Goal: Task Accomplishment & Management: Use online tool/utility

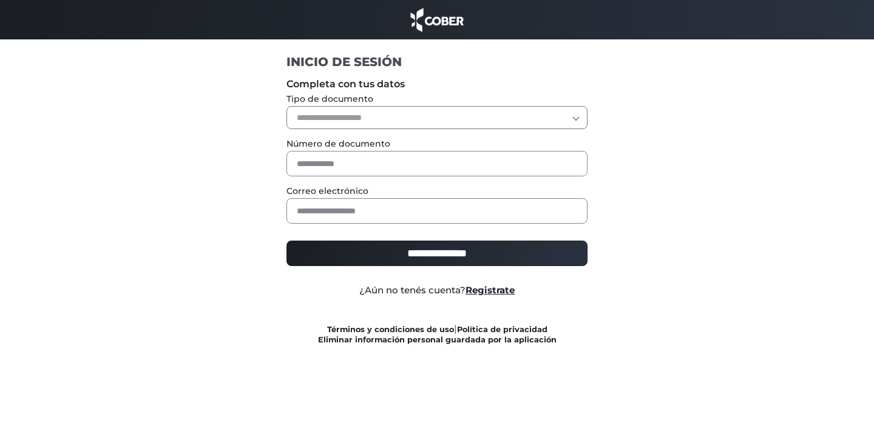
click at [470, 126] on select "**********" at bounding box center [437, 117] width 302 height 23
select select "***"
click at [286, 106] on select "**********" at bounding box center [437, 117] width 302 height 23
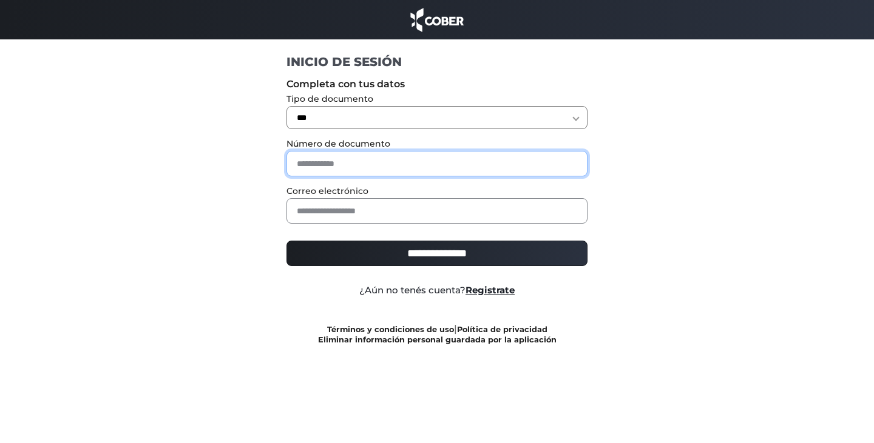
click at [443, 165] on input "text" at bounding box center [437, 163] width 302 height 25
type input "*******"
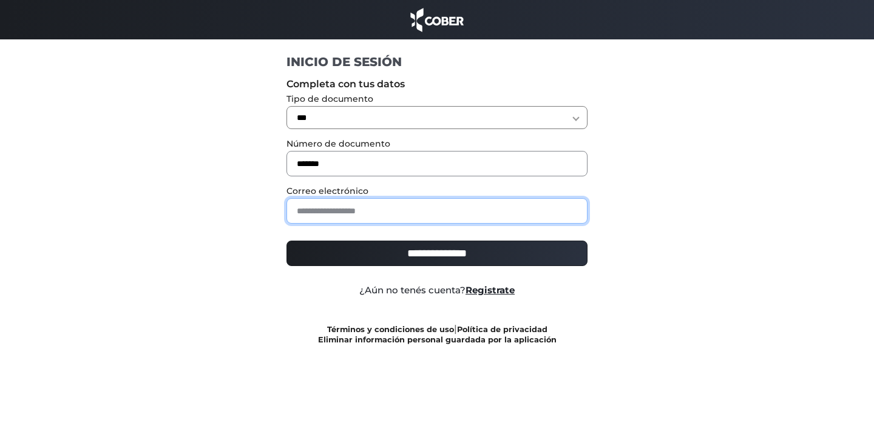
click at [411, 212] on input "email" at bounding box center [437, 210] width 302 height 25
type input "**********"
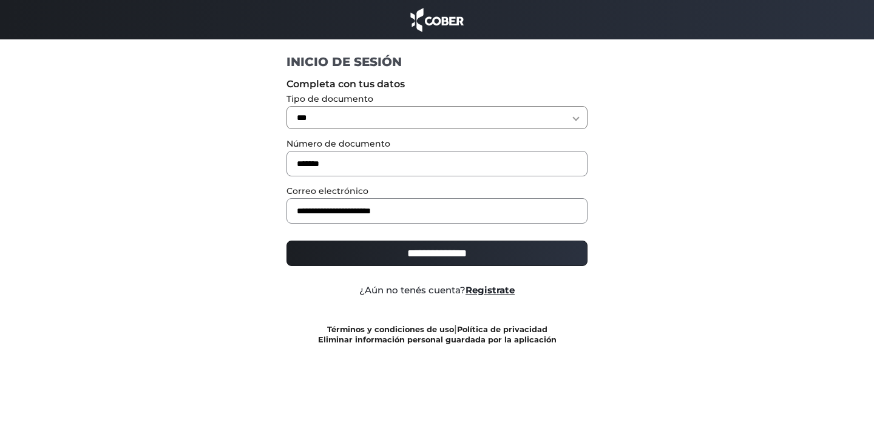
click at [428, 250] on input "**********" at bounding box center [437, 253] width 302 height 25
type input "**********"
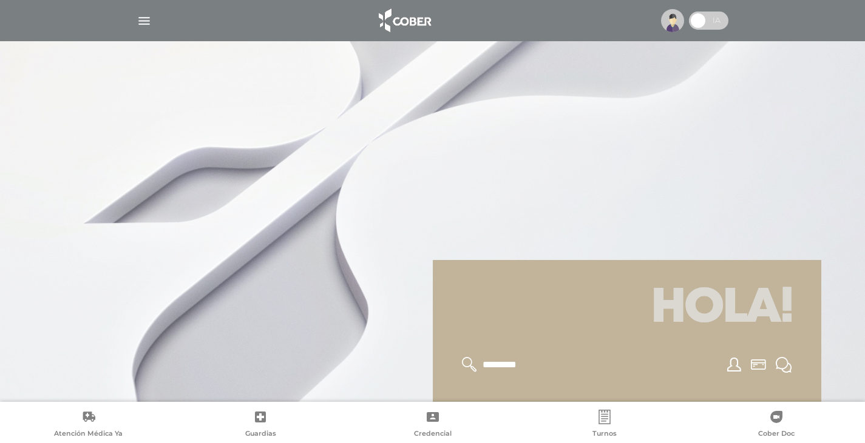
click at [667, 26] on img at bounding box center [672, 20] width 23 height 23
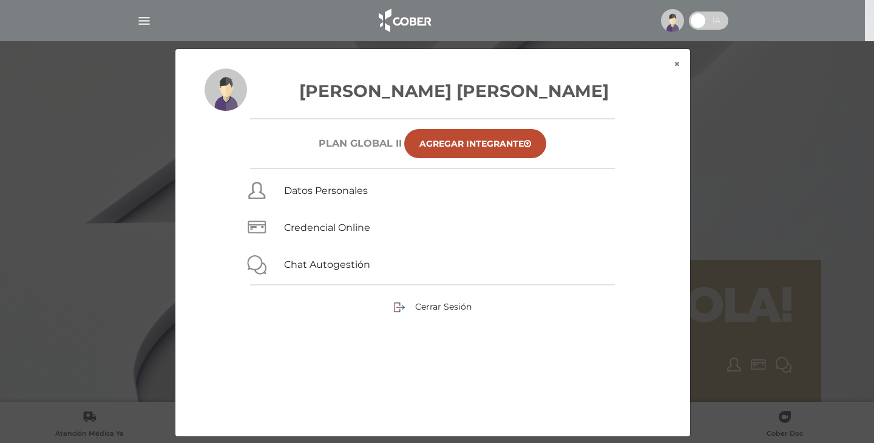
click at [831, 140] on div "× × Fontana Oscar Hugo Plan GLOBAL II Agregar Integrante Datos Personales Crede…" at bounding box center [437, 243] width 830 height 389
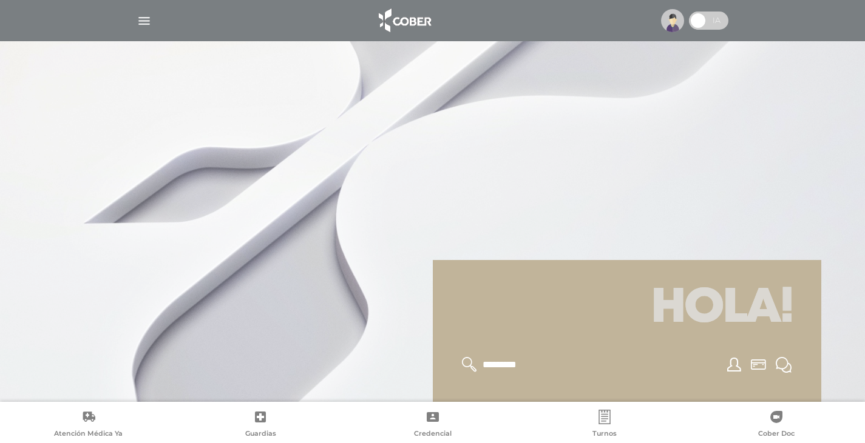
click at [149, 24] on img "button" at bounding box center [144, 20] width 15 height 15
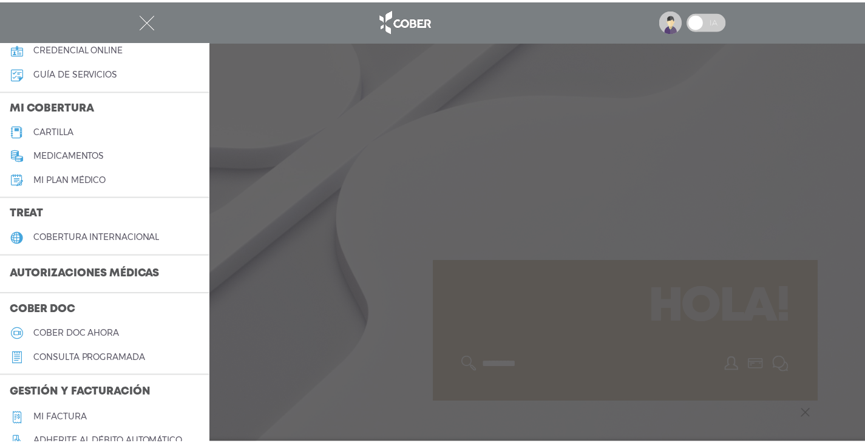
scroll to position [121, 0]
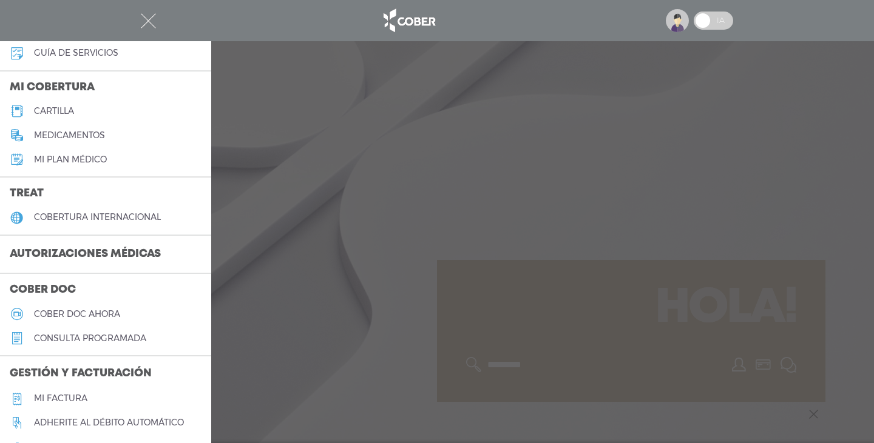
click at [110, 258] on h3 "Autorizaciones médicas" at bounding box center [85, 254] width 170 height 23
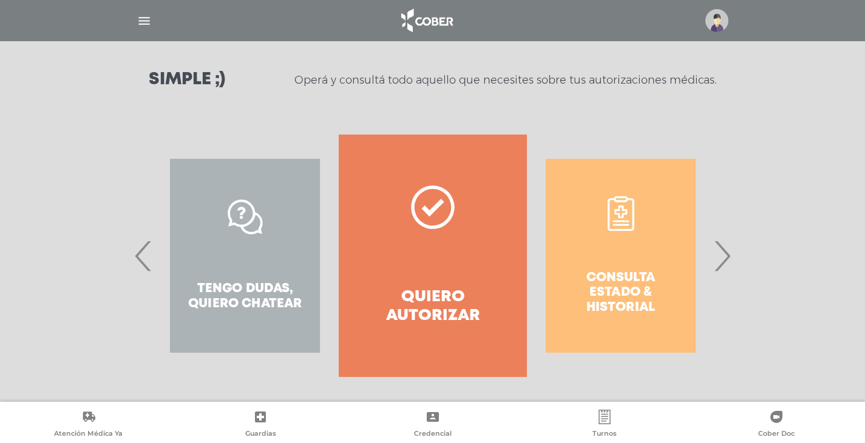
scroll to position [166, 0]
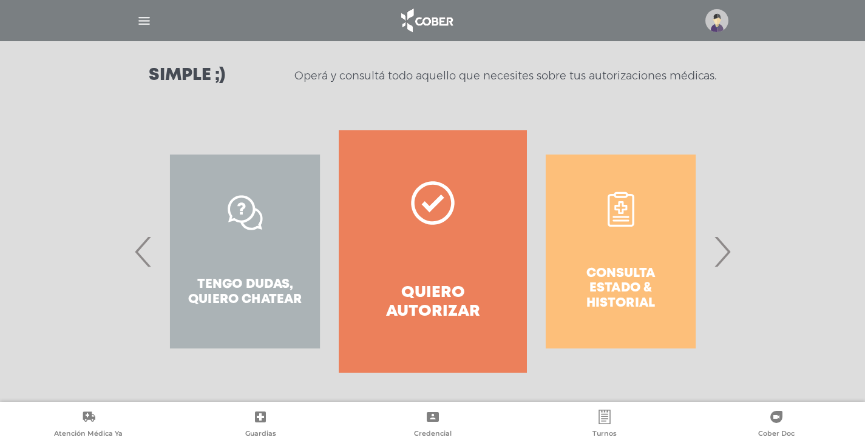
click at [623, 246] on div "Consulta estado & historial" at bounding box center [620, 251] width 187 height 243
click at [624, 216] on div "Consulta estado & historial" at bounding box center [620, 251] width 187 height 243
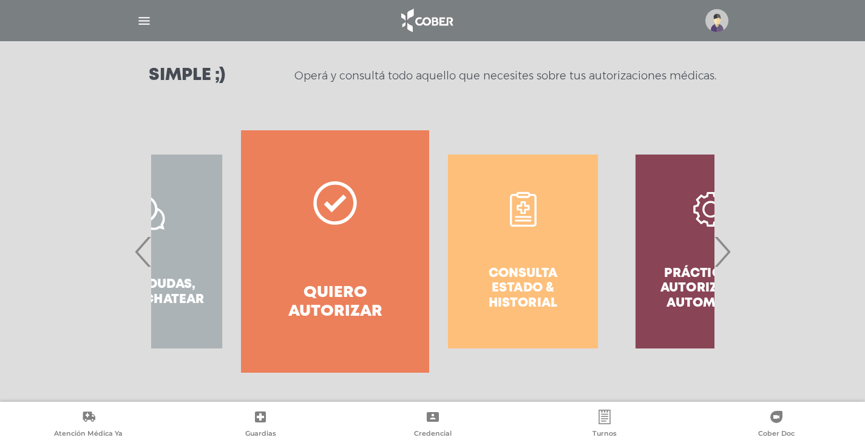
drag, startPoint x: 597, startPoint y: 241, endPoint x: 471, endPoint y: 241, distance: 125.6
click at [473, 241] on div "Consulta estado & historial" at bounding box center [522, 251] width 187 height 243
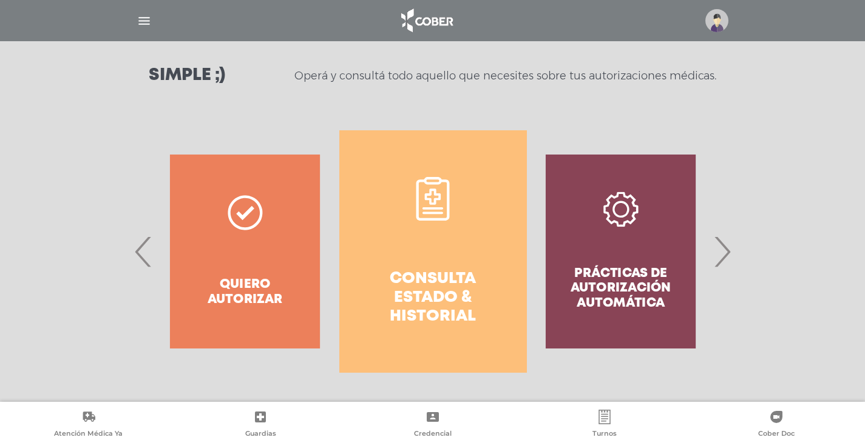
click at [423, 244] on link "Consulta estado & historial" at bounding box center [432, 251] width 187 height 243
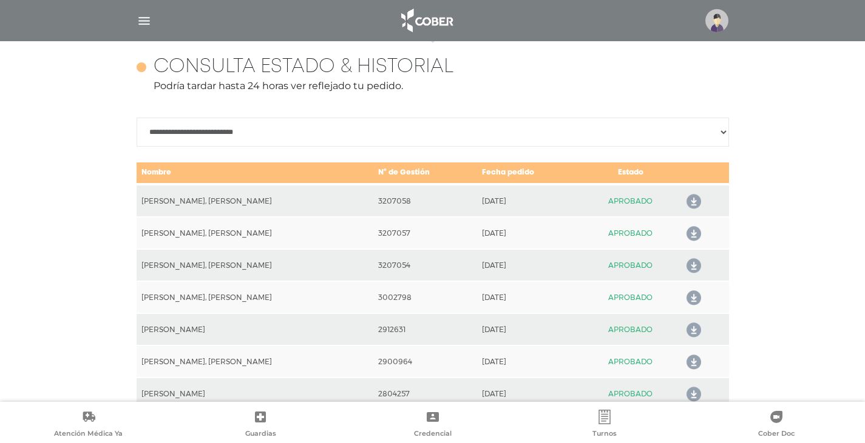
scroll to position [539, 0]
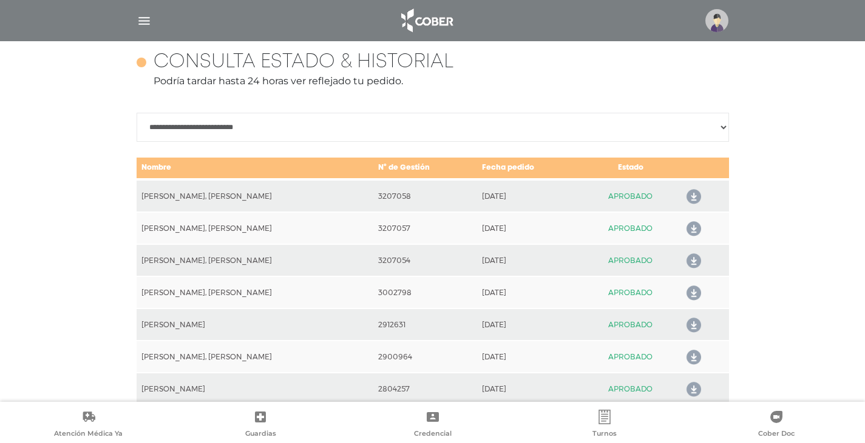
click at [688, 261] on icon at bounding box center [690, 261] width 19 height 19
click at [697, 228] on link at bounding box center [693, 228] width 19 height 21
click at [686, 195] on icon at bounding box center [690, 196] width 19 height 19
click at [150, 17] on img "button" at bounding box center [144, 20] width 15 height 15
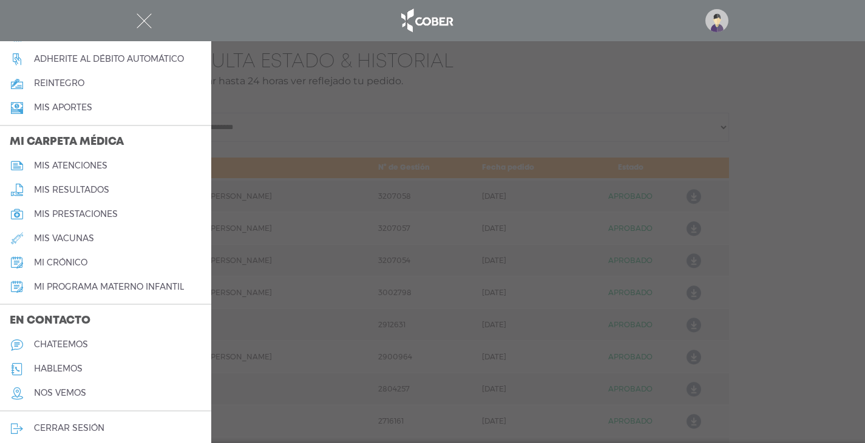
scroll to position [493, 0]
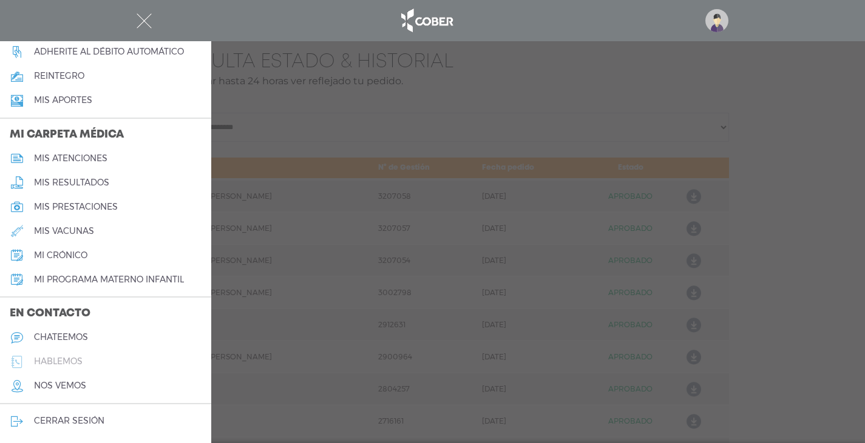
click at [67, 359] on h5 "hablemos" at bounding box center [58, 362] width 49 height 10
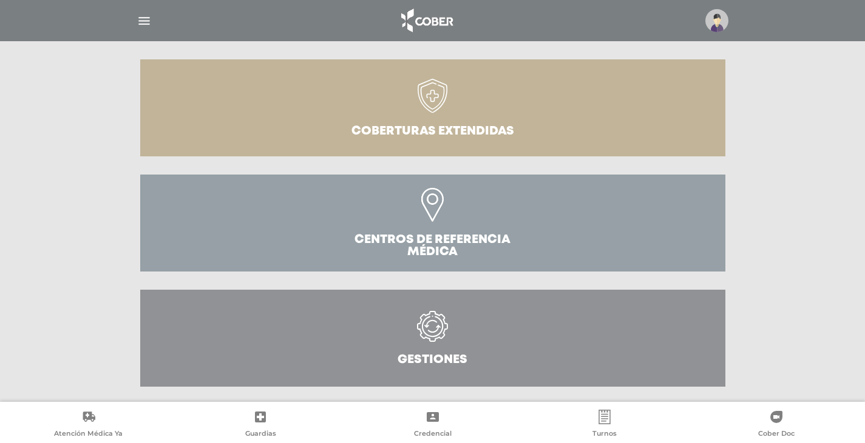
scroll to position [379, 0]
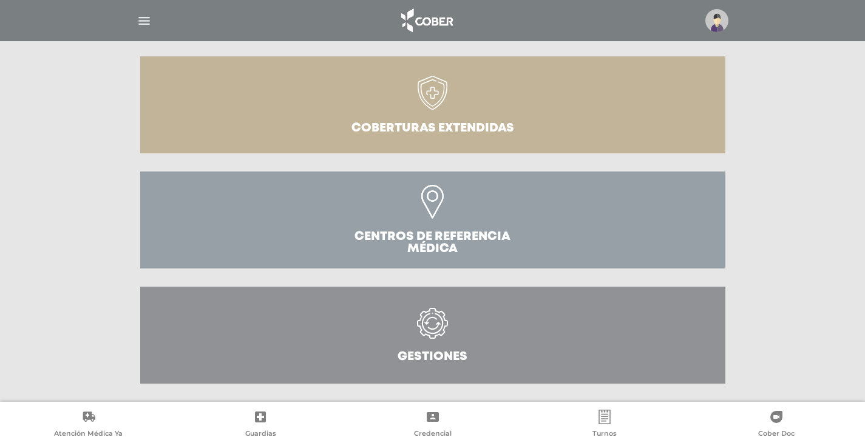
click at [425, 330] on icon at bounding box center [432, 323] width 21 height 21
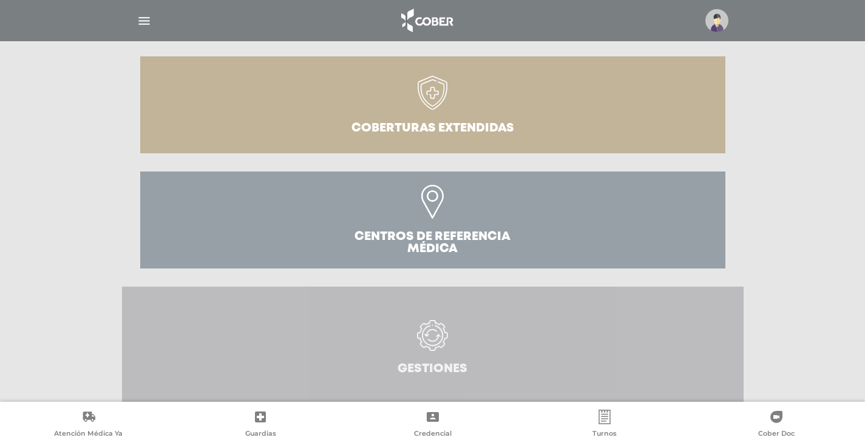
click at [433, 363] on h3 "Gestiones" at bounding box center [432, 369] width 70 height 12
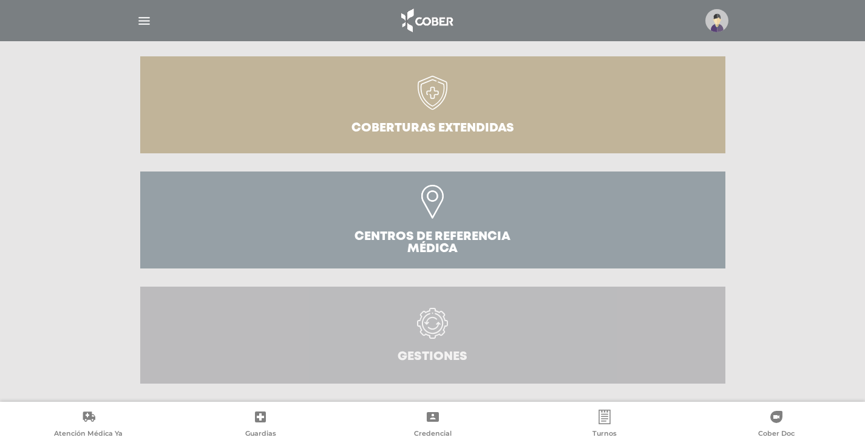
click at [437, 328] on icon at bounding box center [432, 323] width 31 height 31
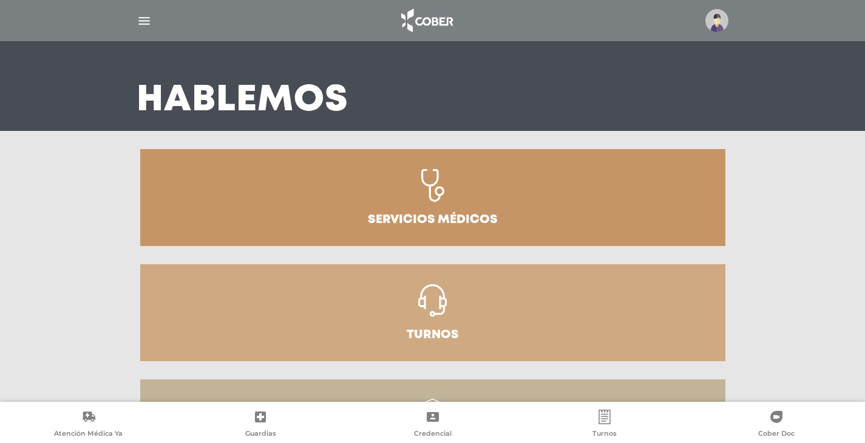
scroll to position [0, 0]
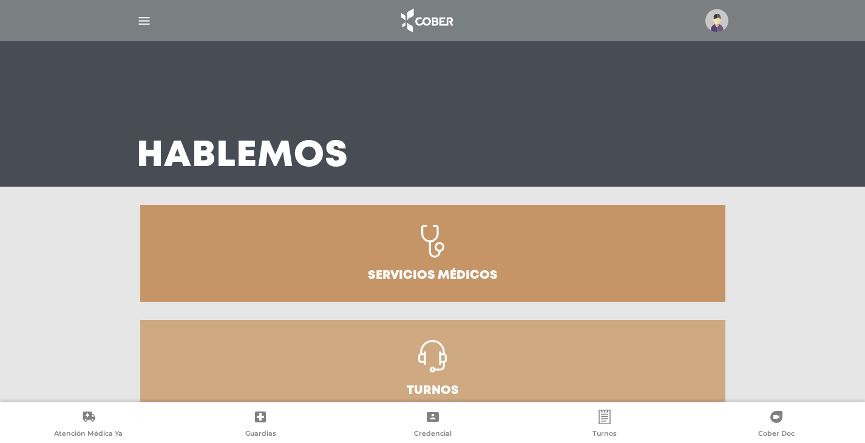
click at [143, 22] on img "button" at bounding box center [144, 20] width 15 height 15
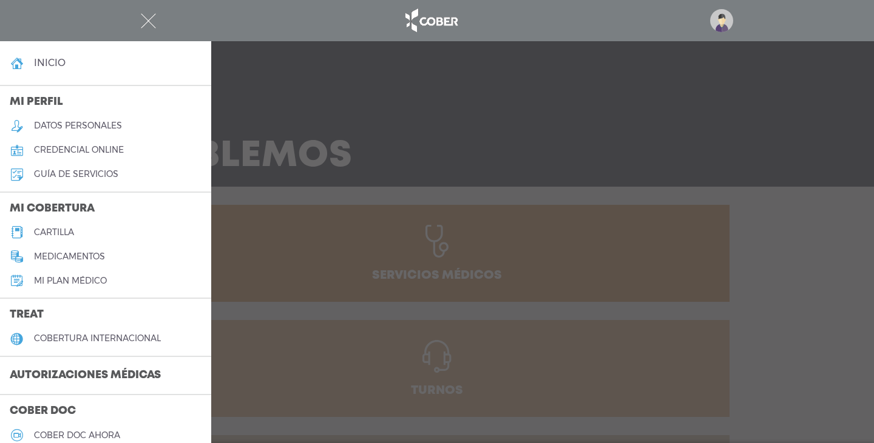
click at [86, 381] on h3 "Autorizaciones médicas" at bounding box center [85, 376] width 170 height 23
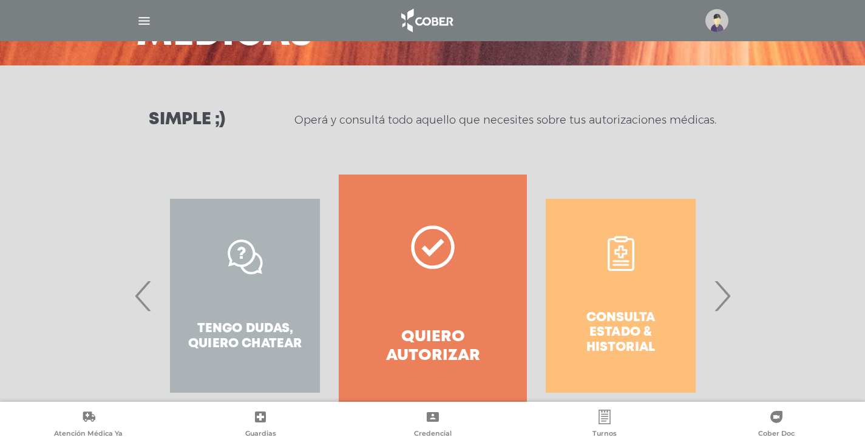
scroll to position [166, 0]
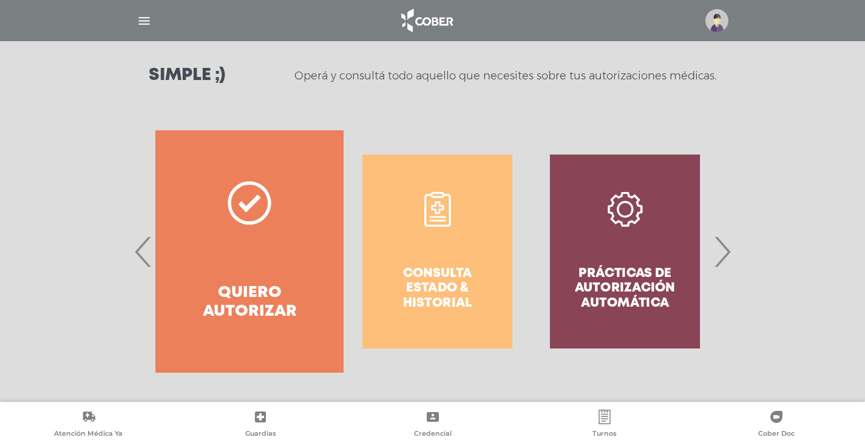
drag, startPoint x: 653, startPoint y: 263, endPoint x: 448, endPoint y: 250, distance: 204.9
click at [456, 250] on div "Consulta estado & historial" at bounding box center [436, 251] width 187 height 243
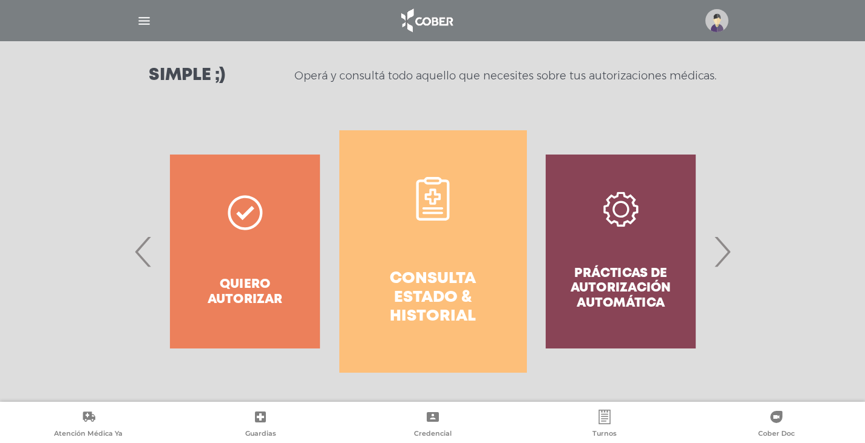
click at [427, 253] on link "Consulta estado & historial" at bounding box center [432, 251] width 187 height 243
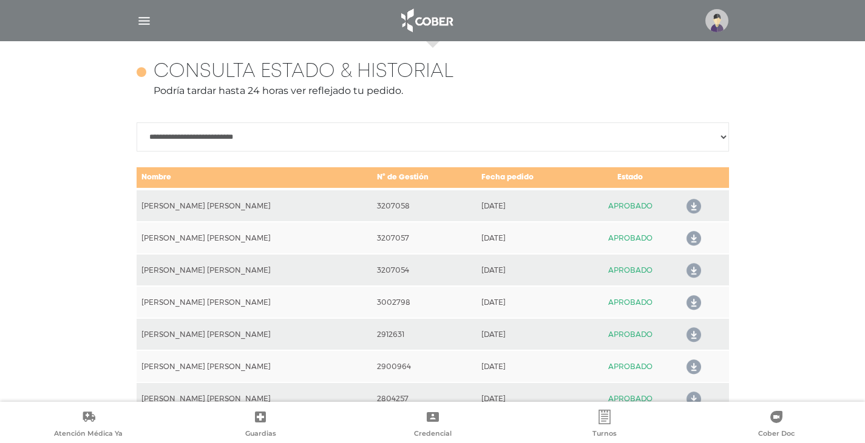
scroll to position [539, 0]
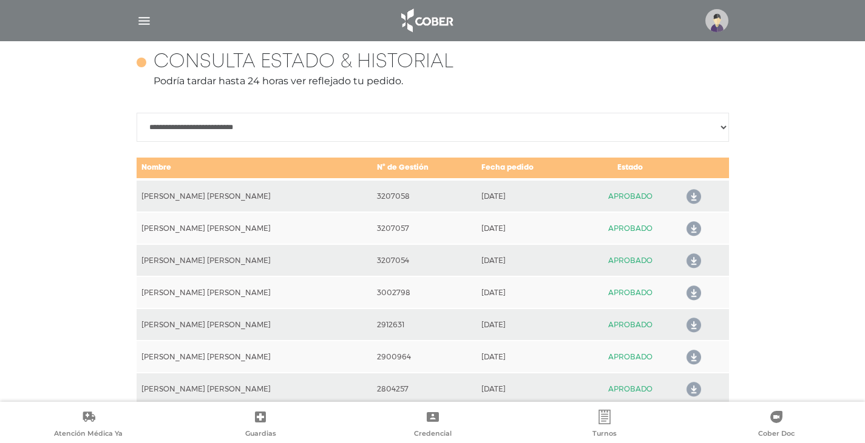
click at [495, 197] on td "2025-09-05" at bounding box center [528, 196] width 105 height 33
click at [692, 192] on icon at bounding box center [690, 196] width 19 height 19
click at [689, 262] on icon at bounding box center [690, 261] width 19 height 19
click at [147, 26] on img "button" at bounding box center [144, 20] width 15 height 15
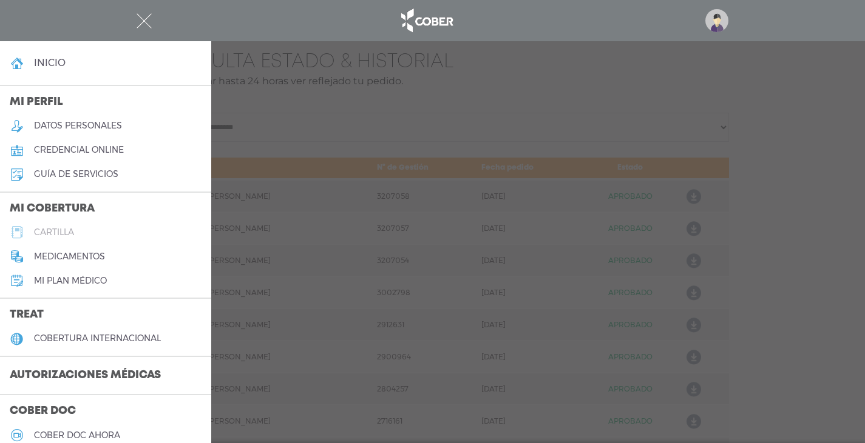
click at [56, 231] on h5 "cartilla" at bounding box center [54, 233] width 40 height 10
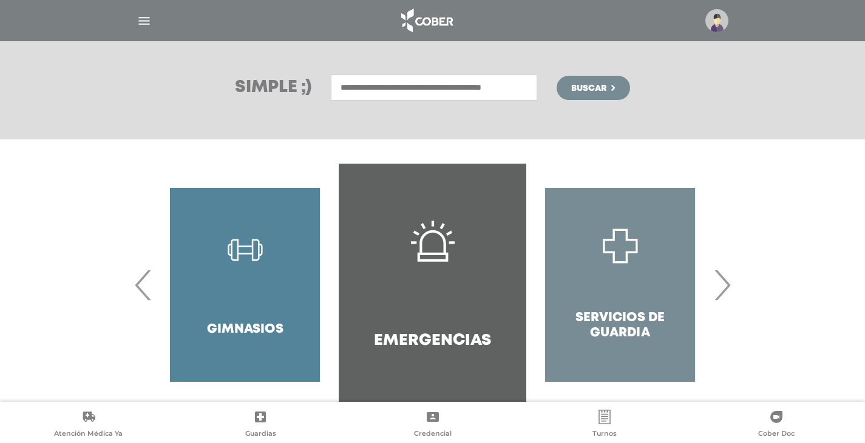
scroll to position [180, 0]
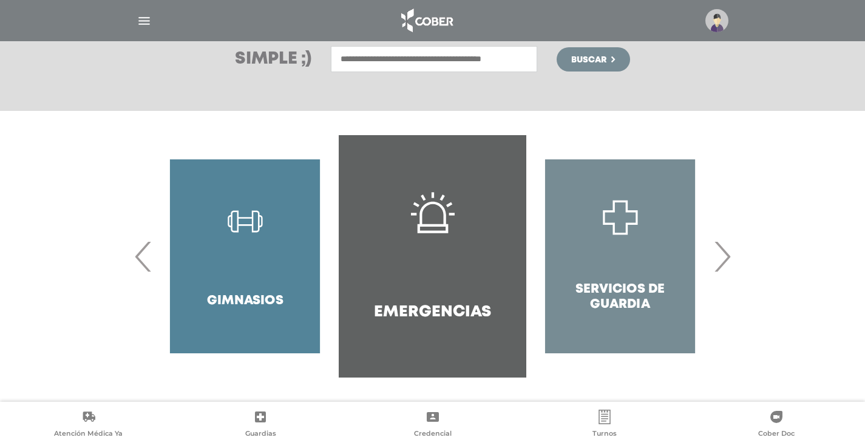
click at [725, 260] on span "›" at bounding box center [722, 257] width 24 height 66
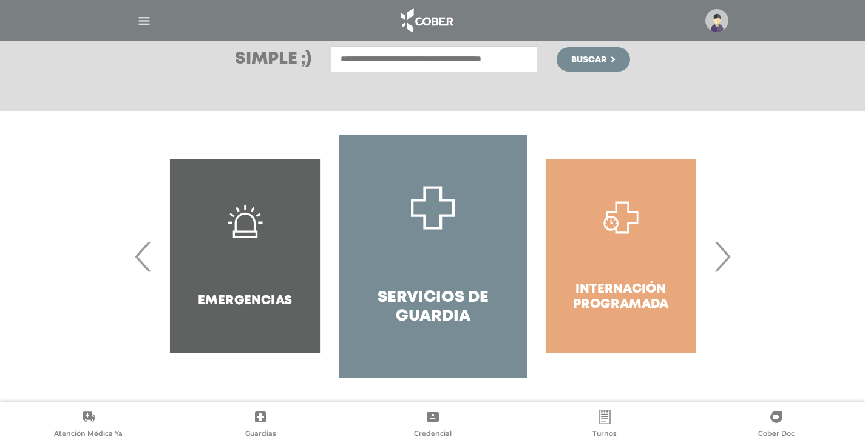
click at [725, 260] on span "›" at bounding box center [722, 257] width 24 height 66
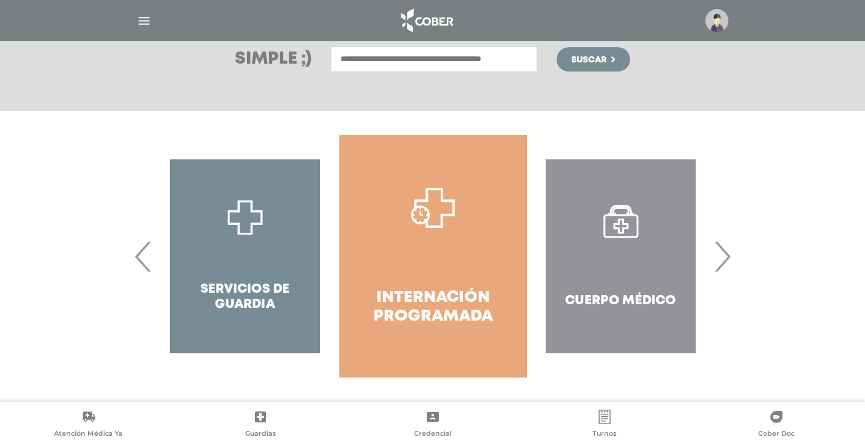
click at [722, 260] on span "›" at bounding box center [722, 257] width 24 height 66
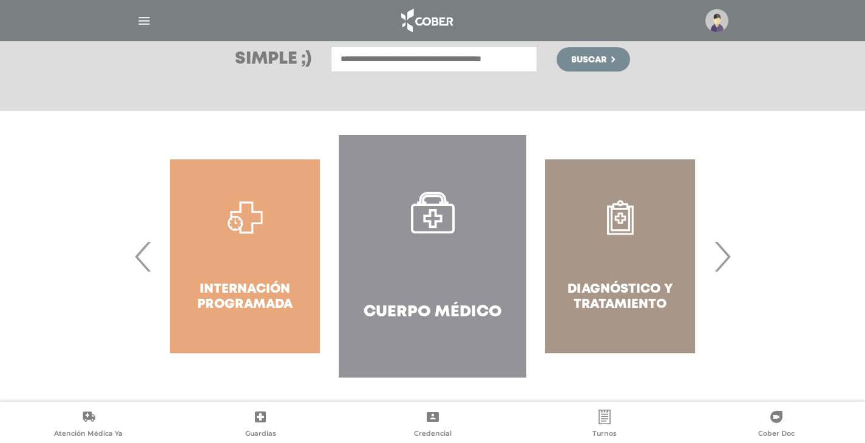
click at [721, 254] on span "›" at bounding box center [722, 257] width 24 height 66
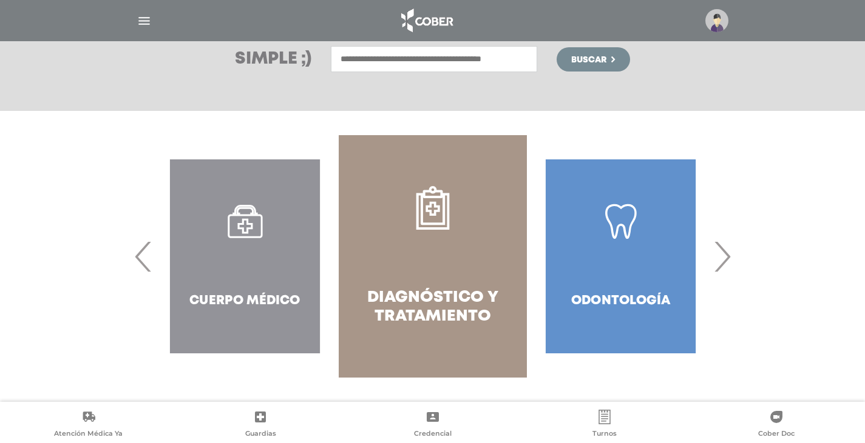
click at [720, 266] on span "›" at bounding box center [722, 257] width 24 height 66
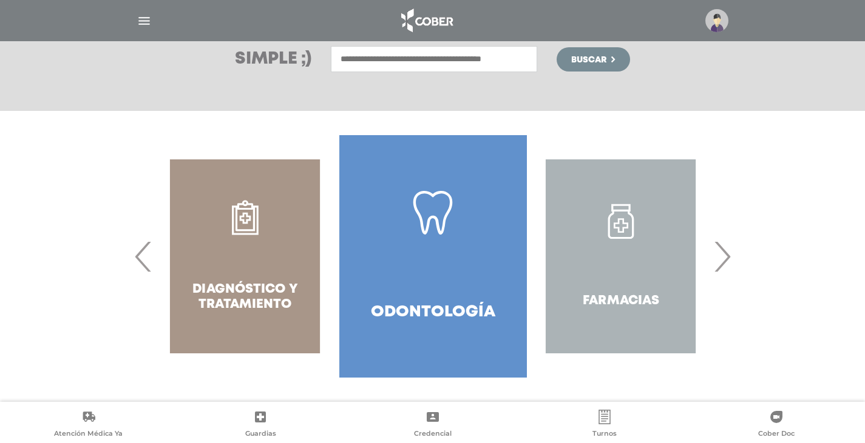
click at [721, 266] on span "›" at bounding box center [722, 257] width 24 height 66
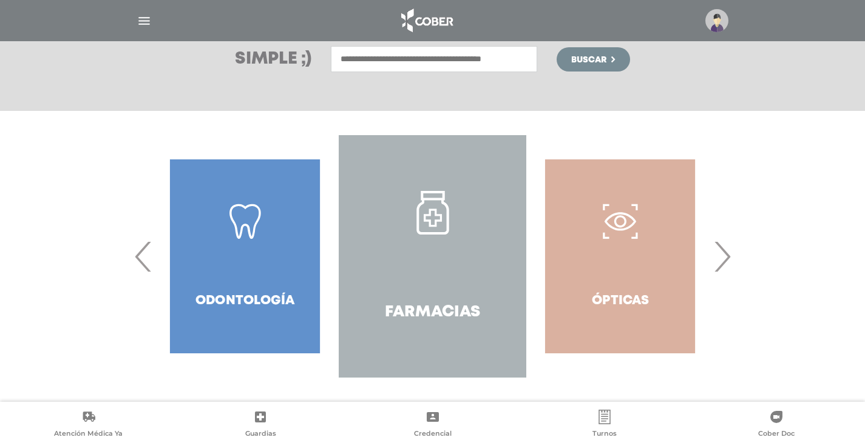
click at [722, 266] on span "›" at bounding box center [722, 257] width 24 height 66
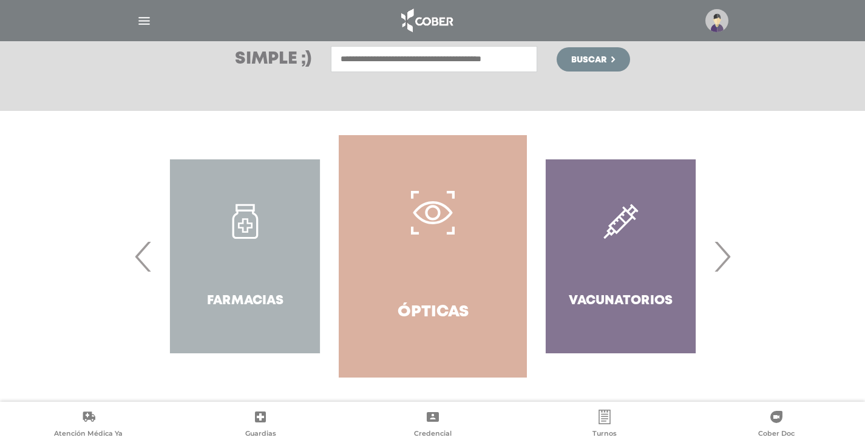
click at [722, 266] on span "›" at bounding box center [722, 257] width 24 height 66
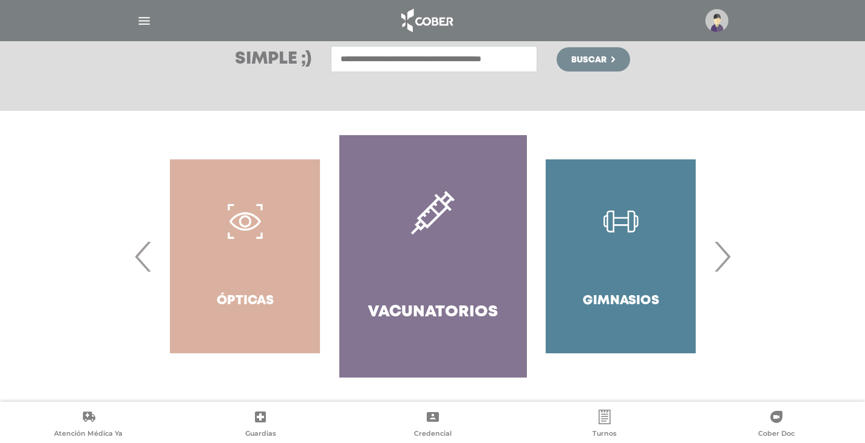
click at [722, 266] on span "›" at bounding box center [722, 257] width 24 height 66
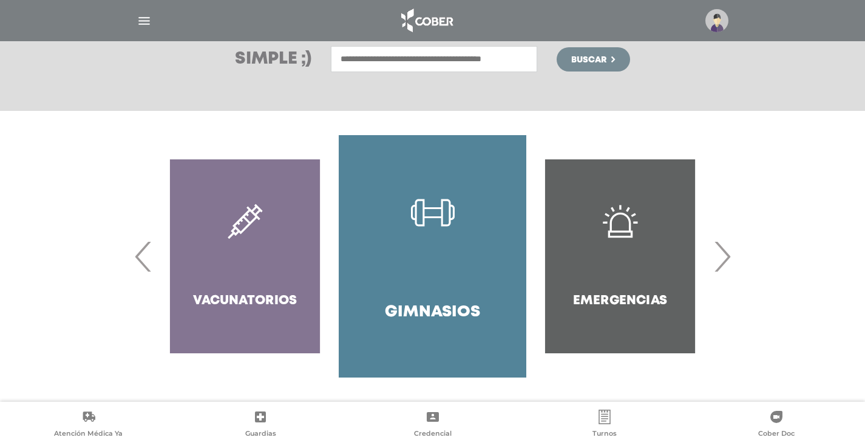
click at [722, 266] on span "›" at bounding box center [722, 257] width 24 height 66
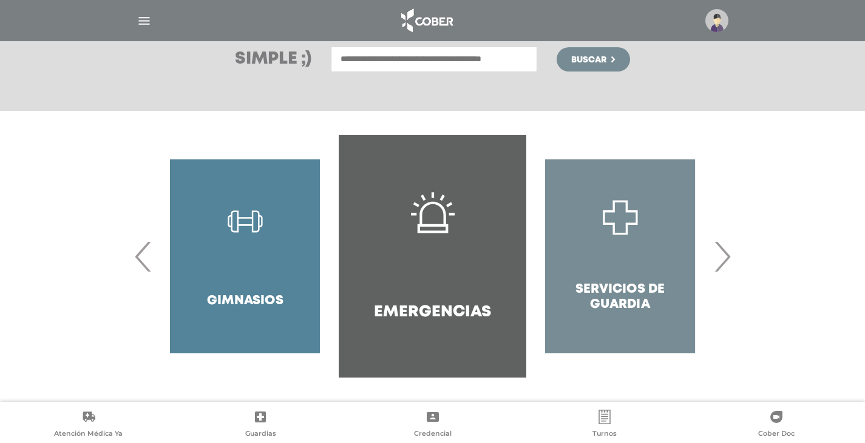
click at [722, 266] on span "›" at bounding box center [722, 257] width 24 height 66
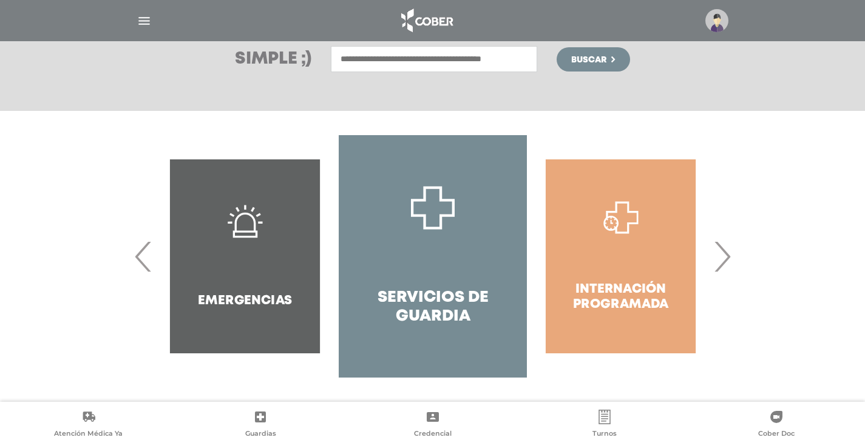
click at [722, 266] on span "›" at bounding box center [722, 257] width 24 height 66
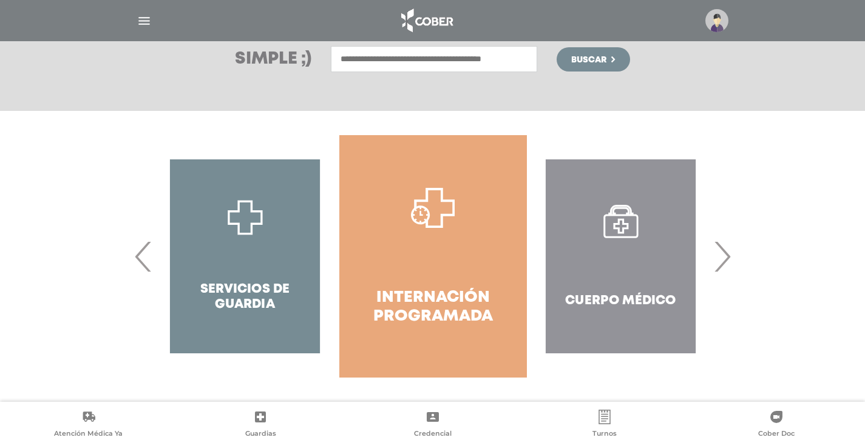
click at [723, 268] on span "›" at bounding box center [722, 257] width 24 height 66
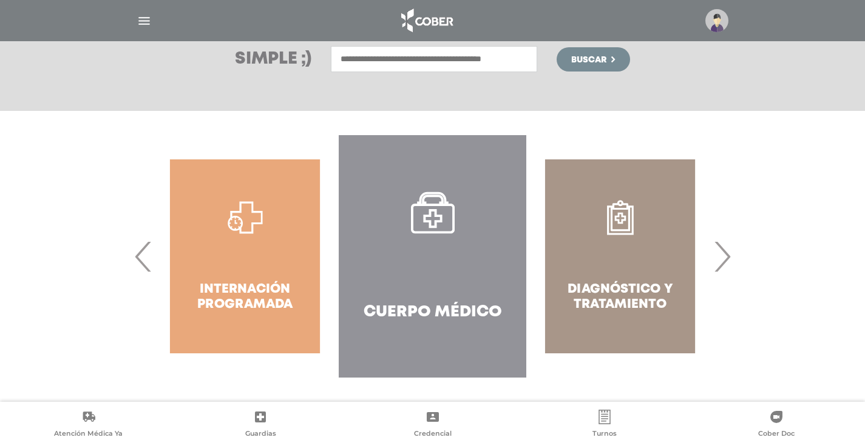
click at [723, 268] on span "›" at bounding box center [722, 257] width 24 height 66
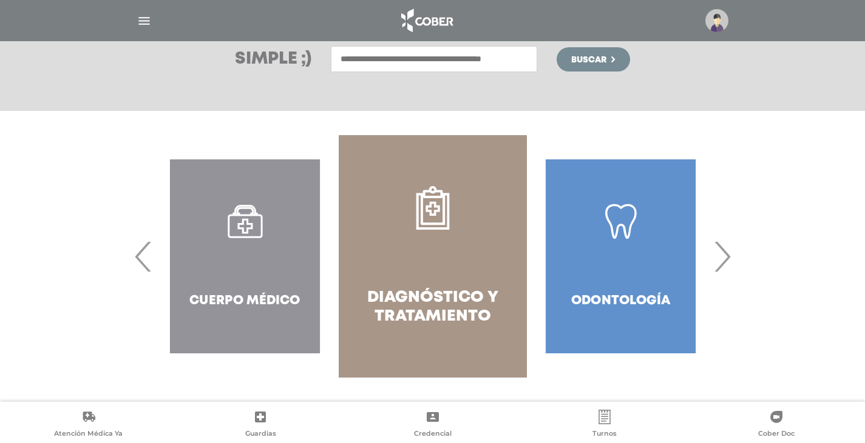
click at [723, 268] on span "›" at bounding box center [722, 257] width 24 height 66
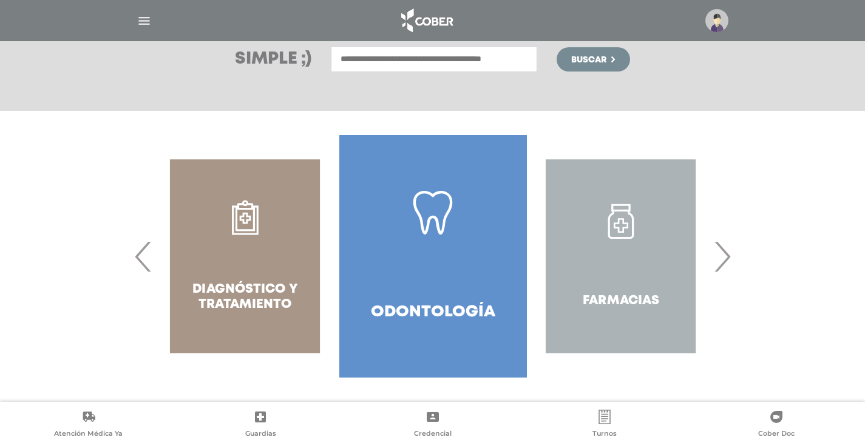
click at [723, 268] on span "›" at bounding box center [722, 257] width 24 height 66
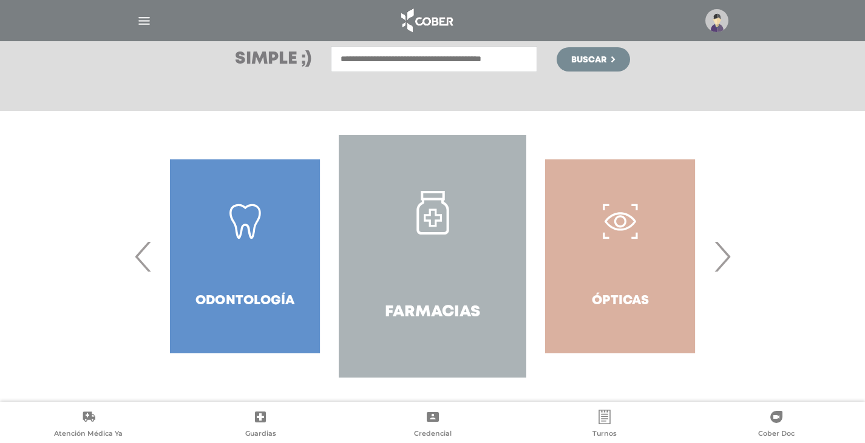
click at [723, 268] on span "›" at bounding box center [722, 257] width 24 height 66
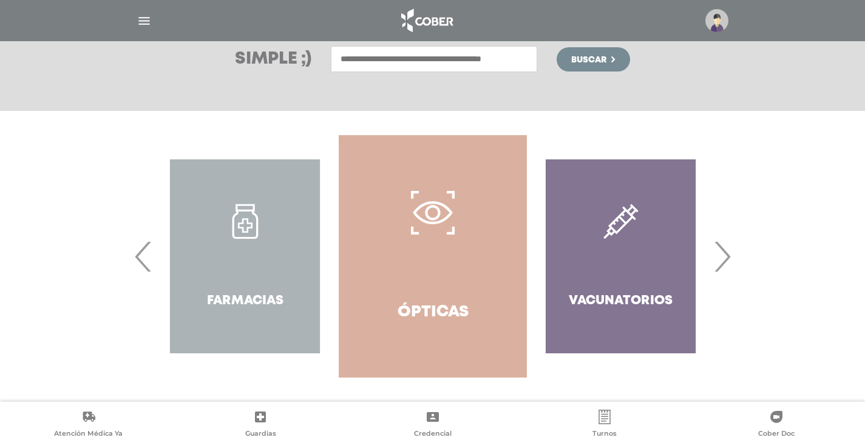
click at [138, 261] on span "‹" at bounding box center [144, 257] width 24 height 66
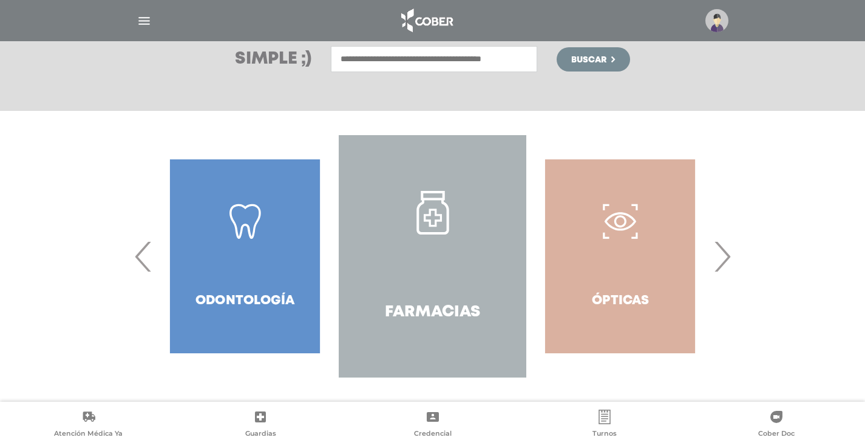
click at [464, 58] on input "text" at bounding box center [434, 59] width 206 height 26
type input "*********"
click at [596, 56] on span "Buscar" at bounding box center [588, 60] width 35 height 8
